Goal: Transaction & Acquisition: Purchase product/service

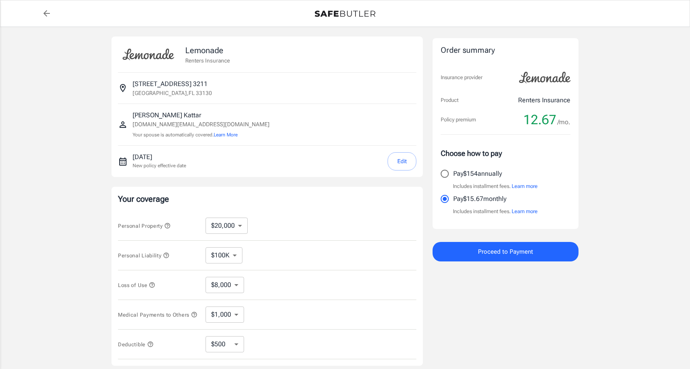
select select "20000"
select select "500"
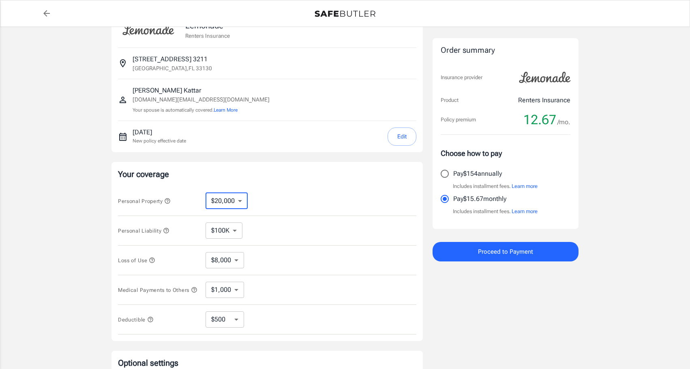
scroll to position [26, 0]
select select "10000"
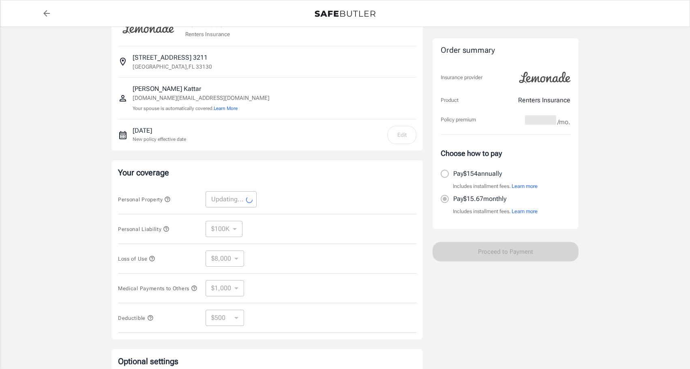
select select "10000"
select select "4000"
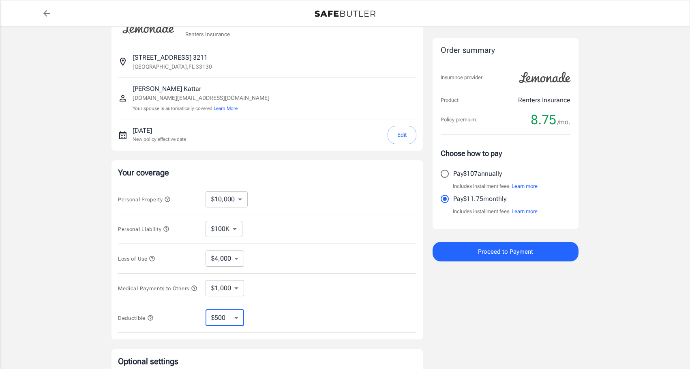
select select "250"
select select "1000"
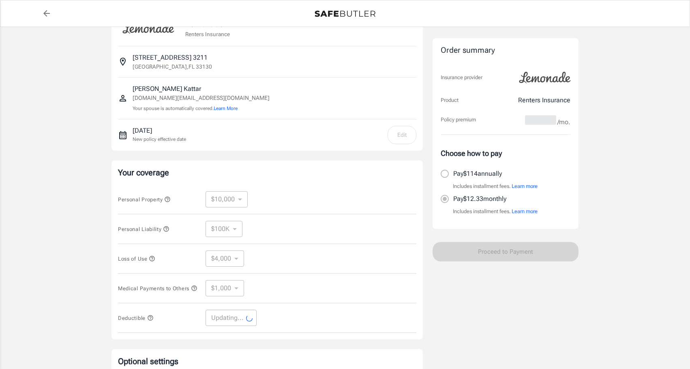
select select "1000"
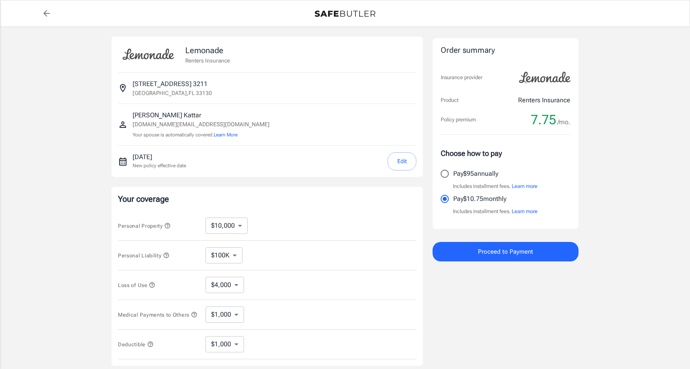
scroll to position [0, 0]
select select "20000"
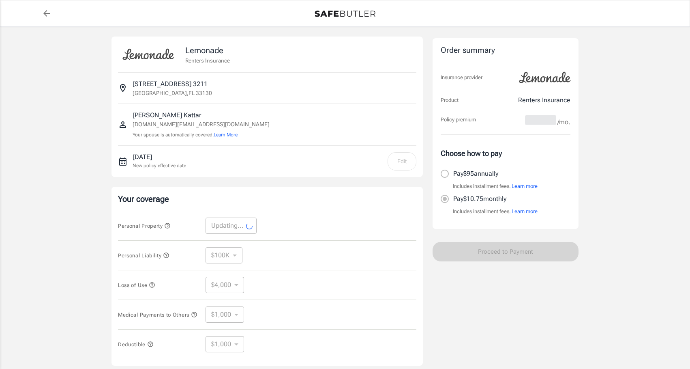
select select "20000"
select select "8000"
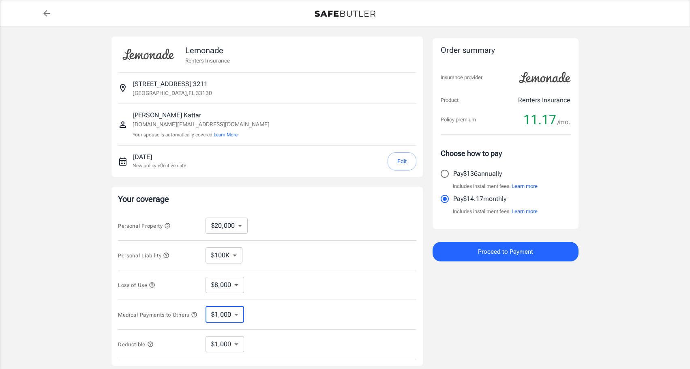
click at [191, 318] on icon "button" at bounding box center [194, 314] width 6 height 6
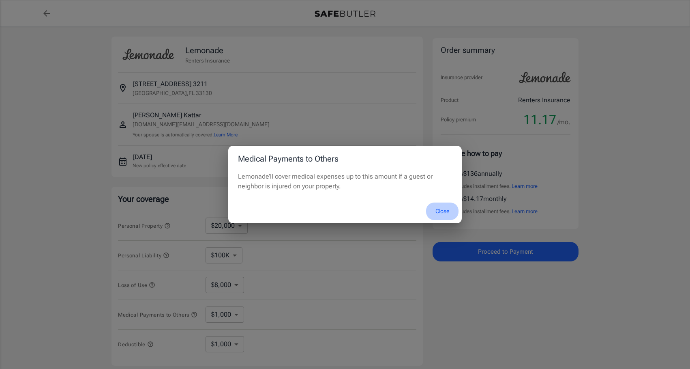
click at [440, 210] on button "Close" at bounding box center [442, 210] width 32 height 17
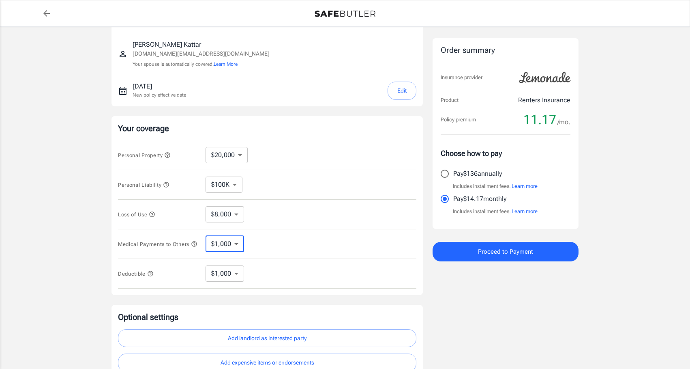
scroll to position [71, 0]
click at [150, 276] on icon "button" at bounding box center [150, 273] width 6 height 6
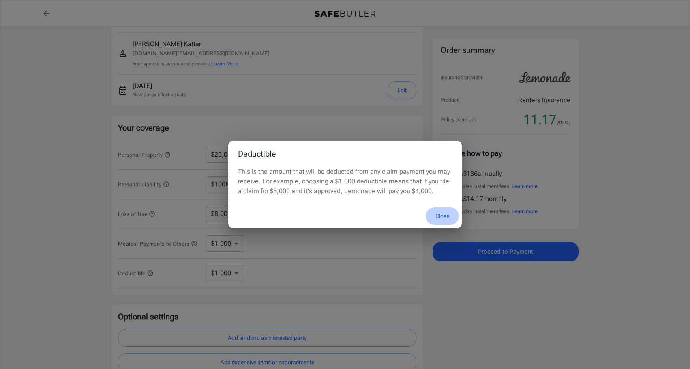
click at [442, 215] on button "Close" at bounding box center [442, 215] width 32 height 17
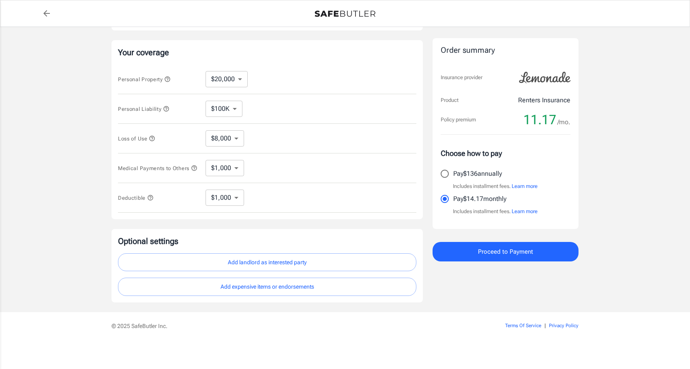
scroll to position [149, 0]
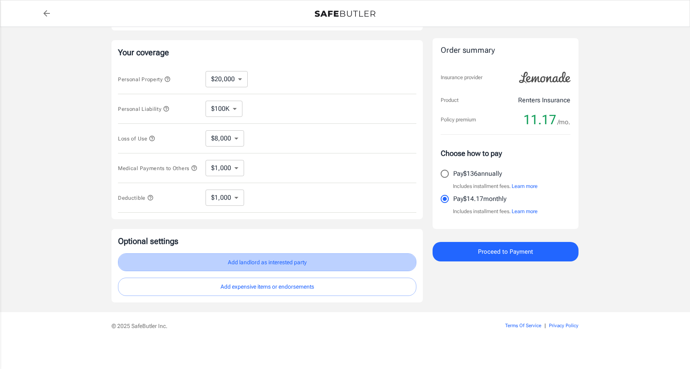
click at [245, 264] on button "Add landlord as interested party" at bounding box center [267, 262] width 298 height 18
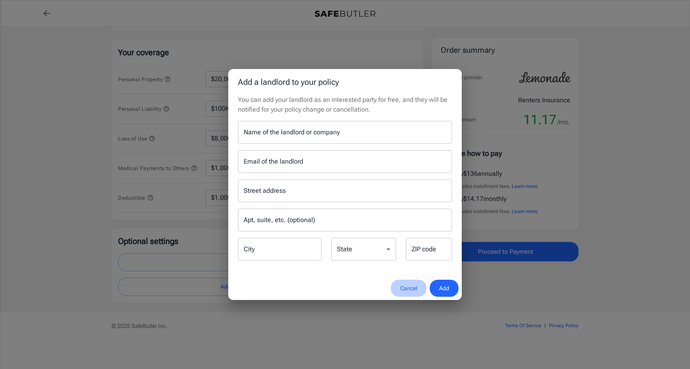
click at [409, 287] on button "Cancel" at bounding box center [409, 287] width 36 height 17
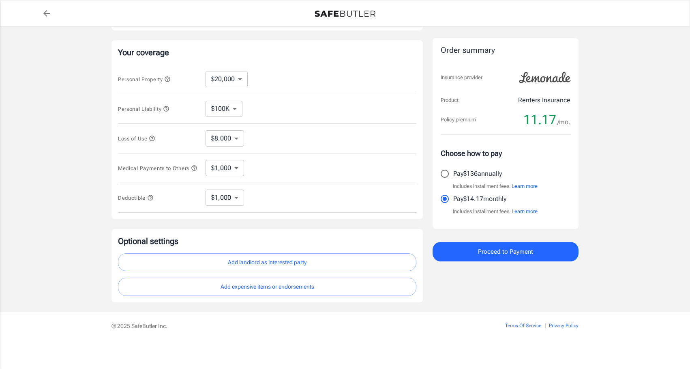
click at [236, 265] on button "Add landlord as interested party" at bounding box center [267, 262] width 298 height 18
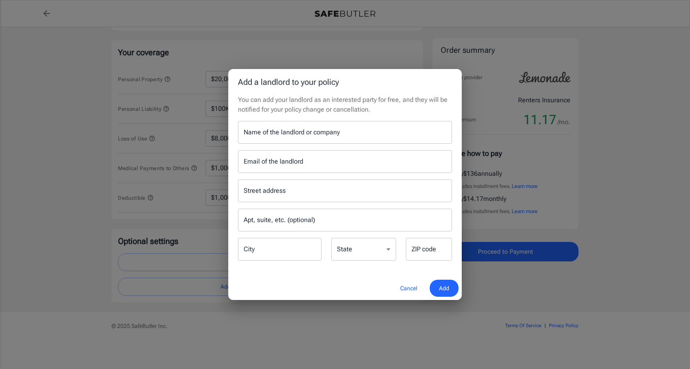
drag, startPoint x: 305, startPoint y: 133, endPoint x: 320, endPoint y: 133, distance: 15.8
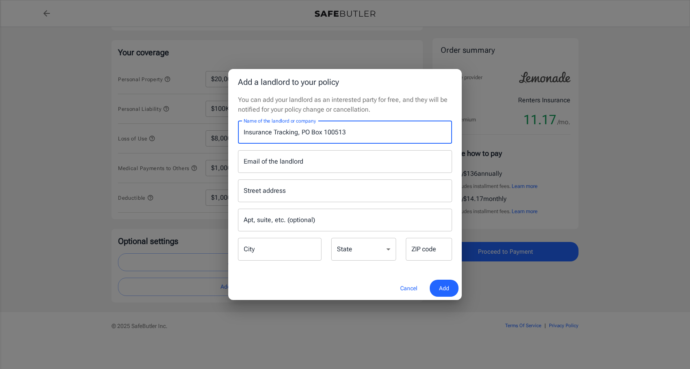
drag, startPoint x: 354, startPoint y: 133, endPoint x: 238, endPoint y: 133, distance: 115.6
click at [238, 133] on input "Insurance Tracking, PO Box 100513" at bounding box center [345, 132] width 214 height 23
click at [320, 135] on input "Insurance Tracking, PO Box 100513" at bounding box center [345, 132] width 214 height 23
drag, startPoint x: 302, startPoint y: 132, endPoint x: 358, endPoint y: 132, distance: 56.8
click at [358, 132] on input "Insurance Tracking, PO Box 100513" at bounding box center [345, 132] width 214 height 23
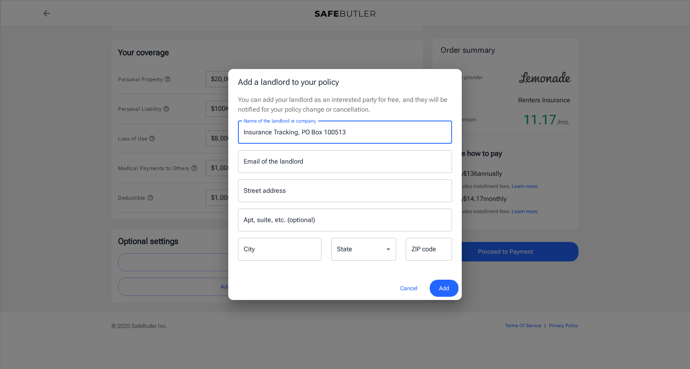
type input "Insurance Tracking, PO Box 100513"
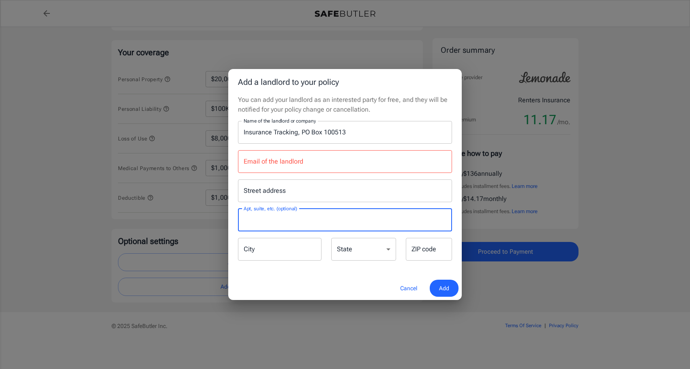
click at [263, 163] on input "Email of the landlord" at bounding box center [345, 161] width 214 height 23
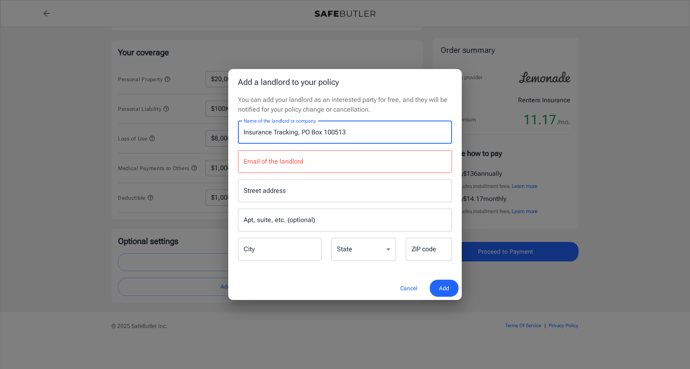
drag, startPoint x: 244, startPoint y: 132, endPoint x: 380, endPoint y: 132, distance: 135.8
click at [380, 132] on input "Insurance Tracking, PO Box 100513" at bounding box center [345, 132] width 214 height 23
click at [300, 139] on input "Insurance Tracking, PO Box 100513" at bounding box center [345, 132] width 214 height 23
drag, startPoint x: 300, startPoint y: 133, endPoint x: 360, endPoint y: 133, distance: 60.4
click at [360, 133] on input "Insurance Tracking, PO Box 100513" at bounding box center [345, 132] width 214 height 23
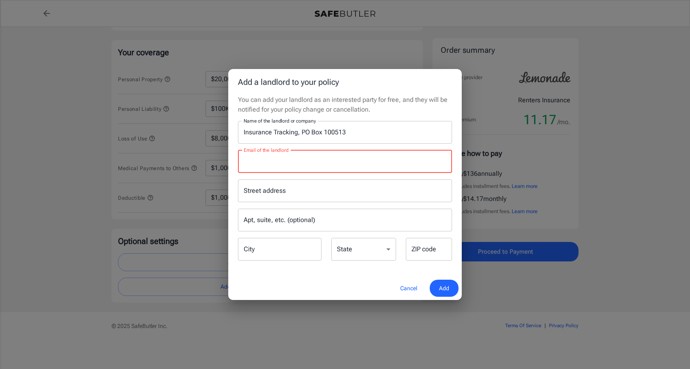
click at [329, 152] on input "Email of the landlord" at bounding box center [345, 161] width 214 height 23
type input "s"
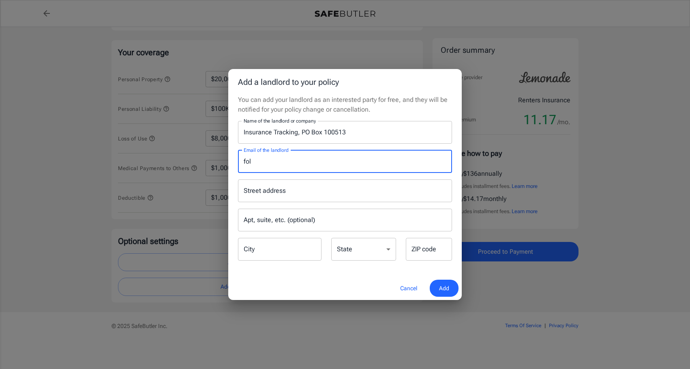
click at [341, 160] on input "fol" at bounding box center [345, 161] width 214 height 23
type input "[EMAIL_ADDRESS][DOMAIN_NAME]"
drag, startPoint x: 300, startPoint y: 131, endPoint x: 408, endPoint y: 131, distance: 108.7
click at [408, 131] on input "Insurance Tracking, PO Box 100513" at bounding box center [345, 132] width 214 height 23
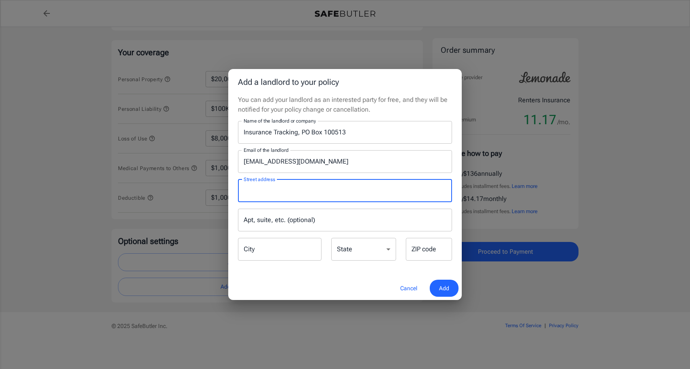
paste input "PO Box 100513"
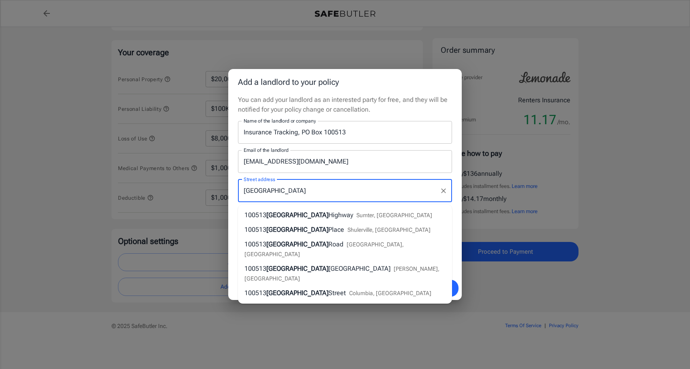
type input "[GEOGRAPHIC_DATA]"
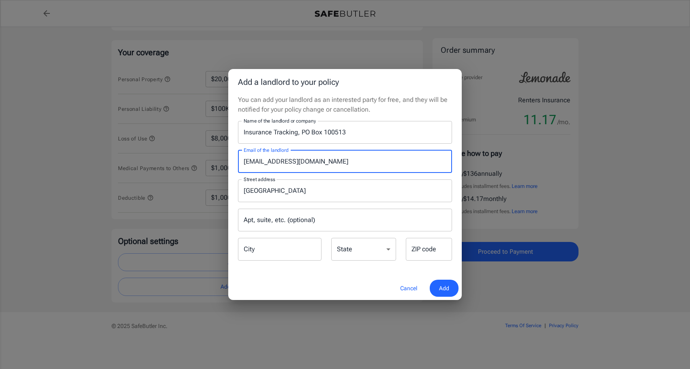
click at [323, 167] on input "[EMAIL_ADDRESS][DOMAIN_NAME]" at bounding box center [345, 161] width 214 height 23
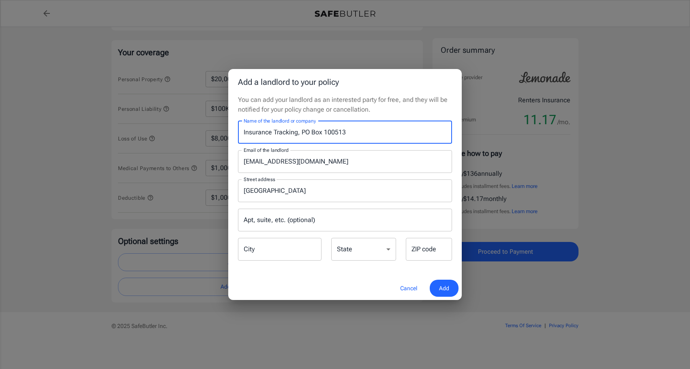
drag, startPoint x: 297, startPoint y: 133, endPoint x: 414, endPoint y: 133, distance: 117.2
click at [413, 133] on input "Insurance Tracking, PO Box 100513" at bounding box center [345, 132] width 214 height 23
type input "Insurance Tracking"
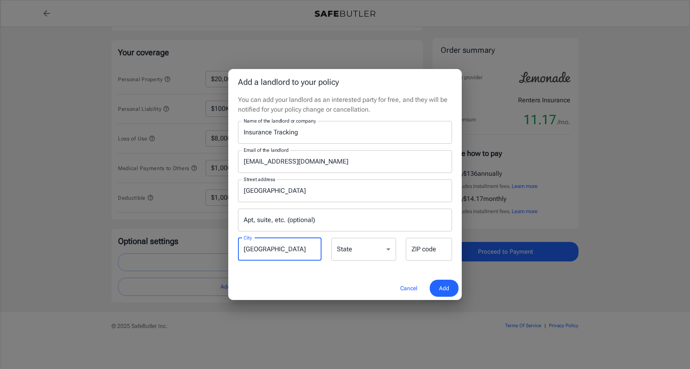
type input "[GEOGRAPHIC_DATA]"
select select "SC"
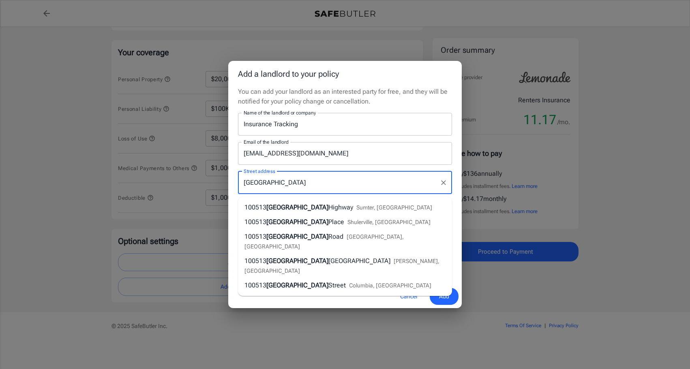
drag, startPoint x: 289, startPoint y: 191, endPoint x: 348, endPoint y: 190, distance: 59.2
click at [348, 190] on input "[GEOGRAPHIC_DATA]" at bounding box center [339, 182] width 195 height 15
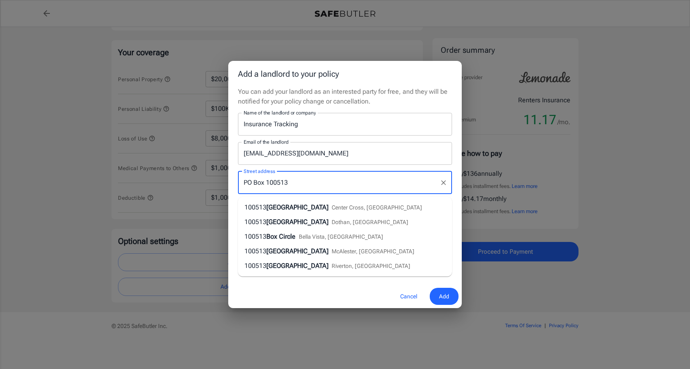
type input "PO Box 100513"
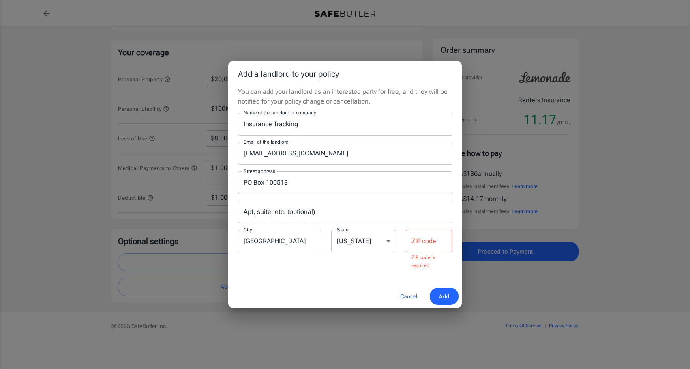
click at [334, 169] on div "Street address [GEOGRAPHIC_DATA] address Apt, suite, etc. (optional) Apt, suite…" at bounding box center [345, 217] width 224 height 105
click at [427, 242] on input "ZIP code" at bounding box center [429, 241] width 46 height 23
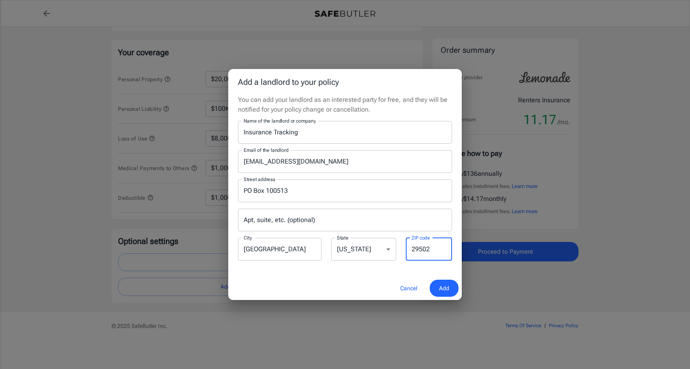
type input "29502"
click at [376, 272] on div "You can add your landlord as an interested party for free, and they will be not…" at bounding box center [345, 185] width 234 height 181
click at [441, 285] on span "Add" at bounding box center [444, 288] width 10 height 10
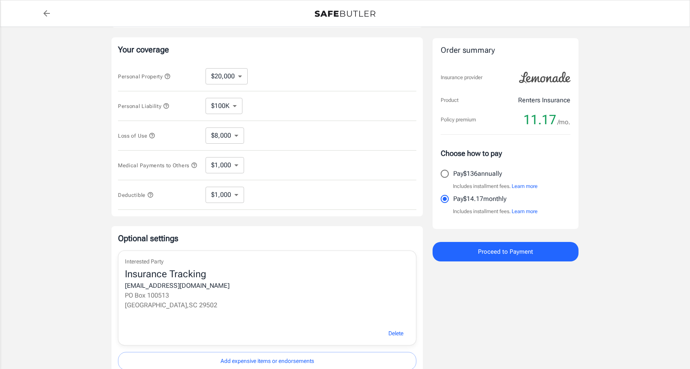
scroll to position [153, 0]
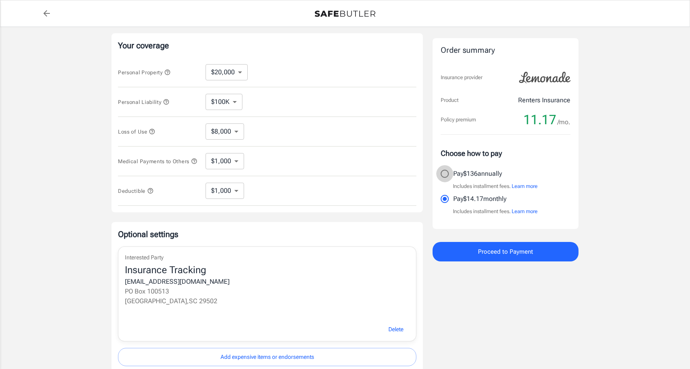
click at [446, 173] on input "Pay $136 annually" at bounding box center [444, 173] width 17 height 17
radio input "true"
drag, startPoint x: 186, startPoint y: 283, endPoint x: 122, endPoint y: 285, distance: 64.1
click at [122, 285] on div "Interested Party Insurance Tracking [EMAIL_ADDRESS][DOMAIN_NAME] [STREET_ADDRES…" at bounding box center [267, 282] width 298 height 71
copy div "[EMAIL_ADDRESS][DOMAIN_NAME]"
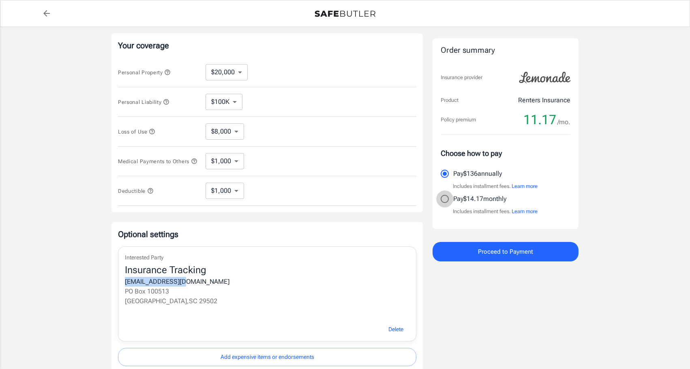
click at [445, 199] on input "Pay $14.17 monthly" at bounding box center [444, 198] width 17 height 17
radio input "true"
click at [445, 174] on input "Pay $136 annually" at bounding box center [444, 173] width 17 height 17
radio input "true"
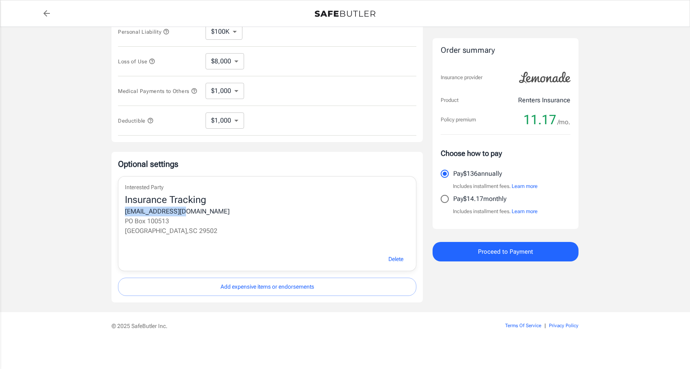
scroll to position [225, 0]
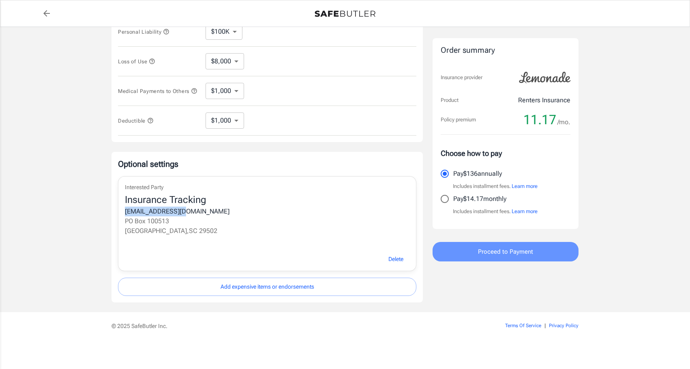
click at [474, 249] on button "Proceed to Payment" at bounding box center [506, 251] width 146 height 19
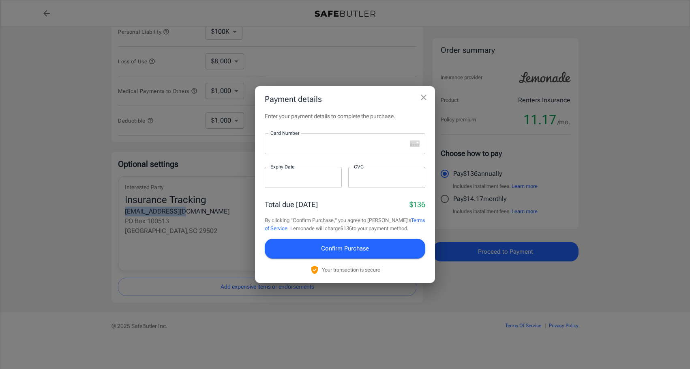
click at [320, 148] on iframe at bounding box center [338, 144] width 136 height 8
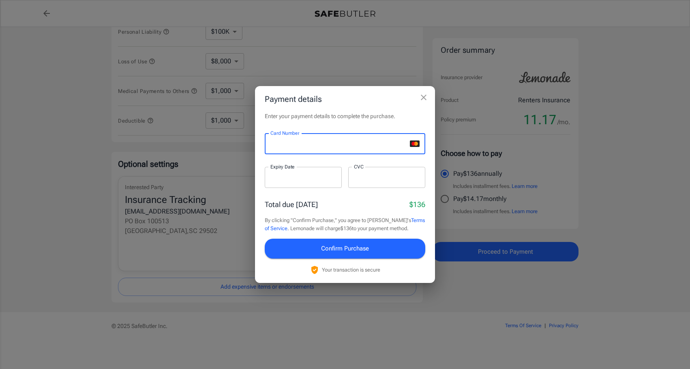
click at [306, 171] on div at bounding box center [303, 177] width 77 height 21
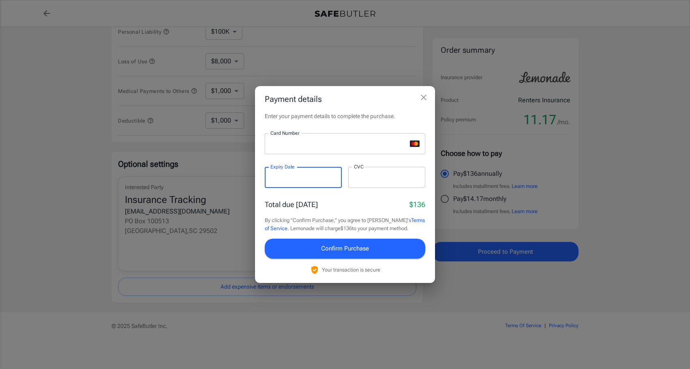
click at [273, 181] on iframe at bounding box center [303, 178] width 66 height 8
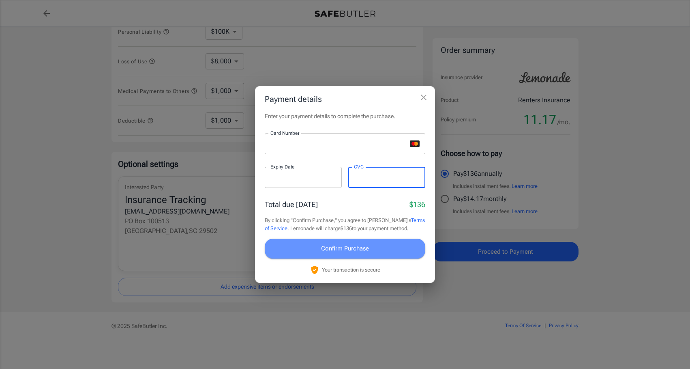
click at [362, 246] on span "Confirm Purchase" at bounding box center [345, 248] width 48 height 11
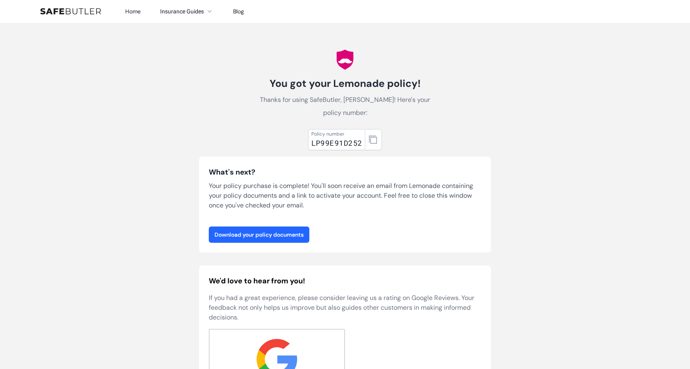
click at [265, 234] on link "Download your policy documents" at bounding box center [259, 234] width 101 height 16
click at [257, 233] on link "Download your policy documents" at bounding box center [259, 234] width 101 height 16
